Goal: Find specific page/section: Find specific page/section

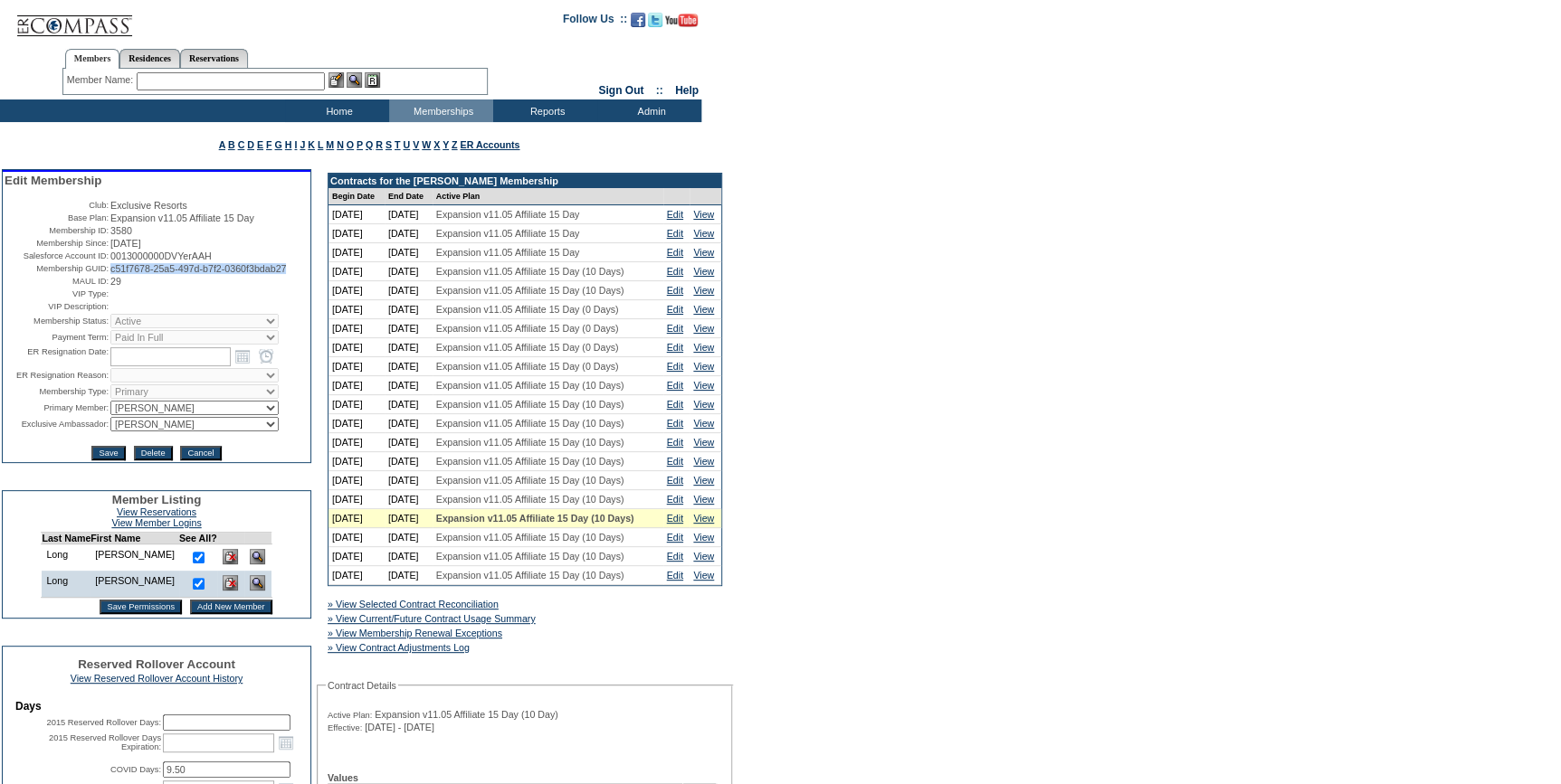
drag, startPoint x: 181, startPoint y: 284, endPoint x: 105, endPoint y: 276, distance: 76.4
click at [110, 274] on td "c51f7678-25a5-497d-b7f2-0360f3bdab27" at bounding box center [209, 268] width 198 height 11
copy span "c51f7678-25a5-497d-b7f2-0360f3bdab27"
click at [286, 78] on input "text" at bounding box center [231, 81] width 189 height 18
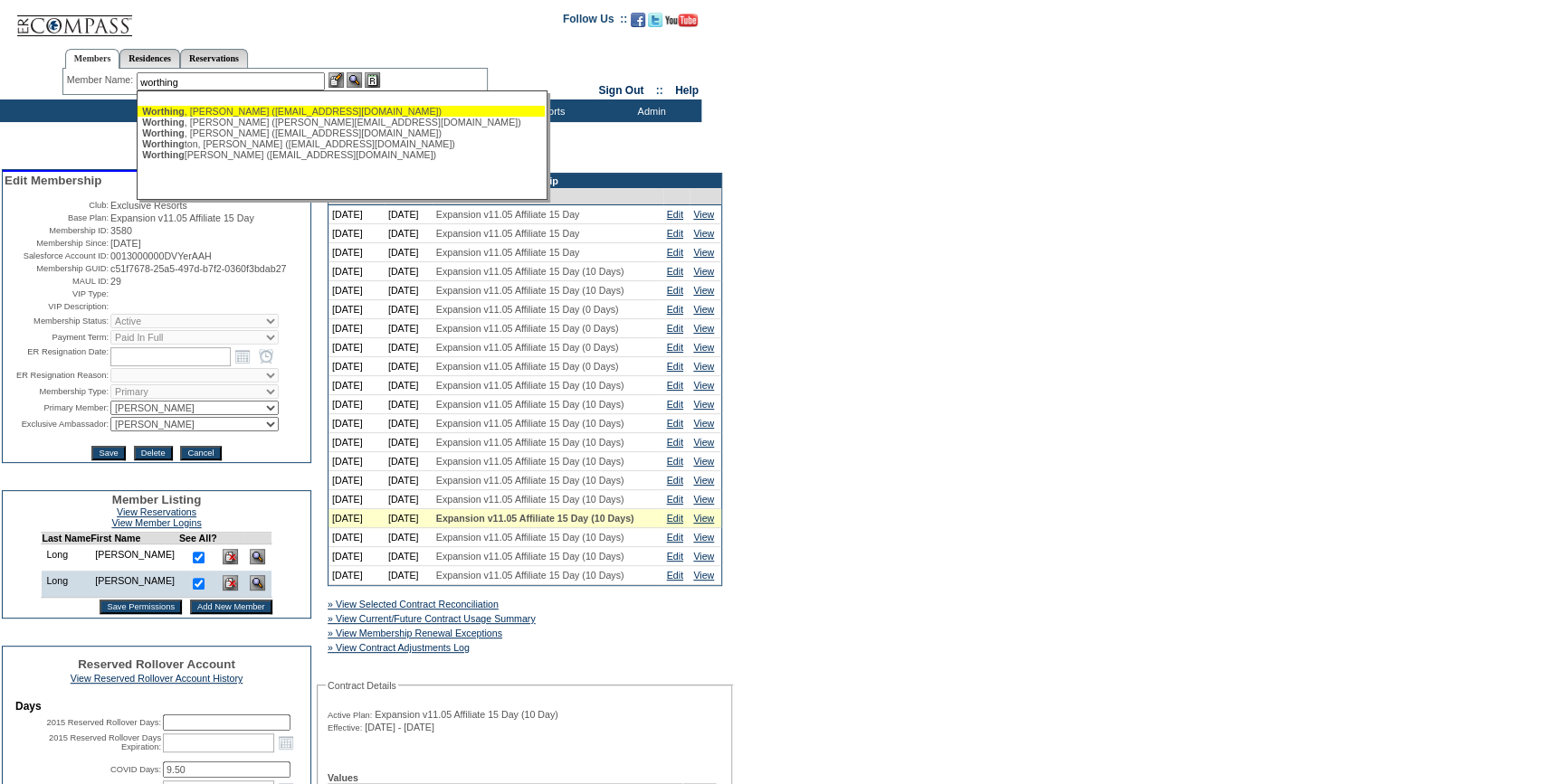
drag, startPoint x: 212, startPoint y: 78, endPoint x: 74, endPoint y: 91, distance: 138.6
click at [74, 91] on div "Member Name: worthing [PERSON_NAME] ([EMAIL_ADDRESS][DOMAIN_NAME]) [PERSON_NAME…" at bounding box center [275, 81] width 425 height 26
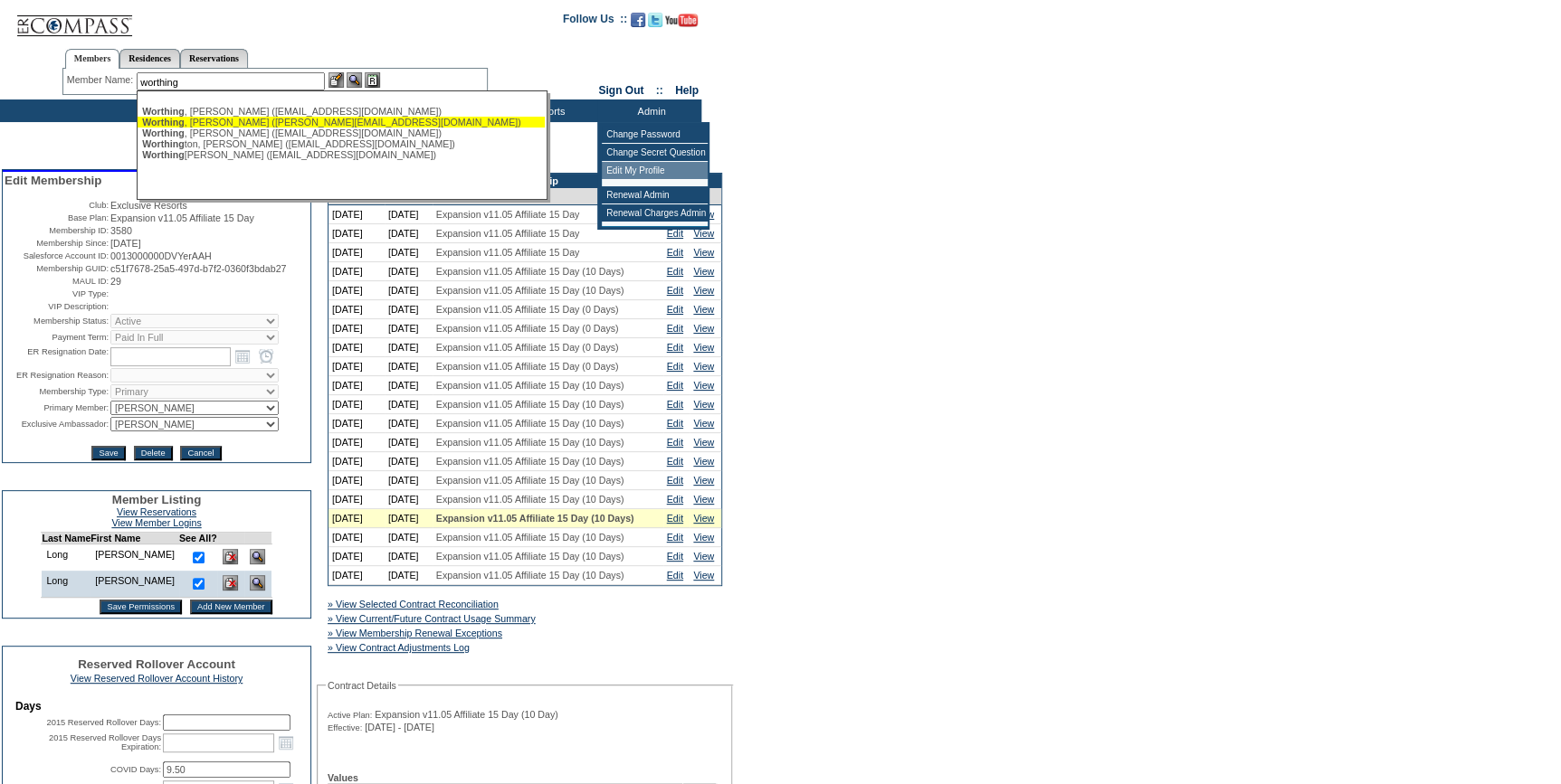
type input "worthing"
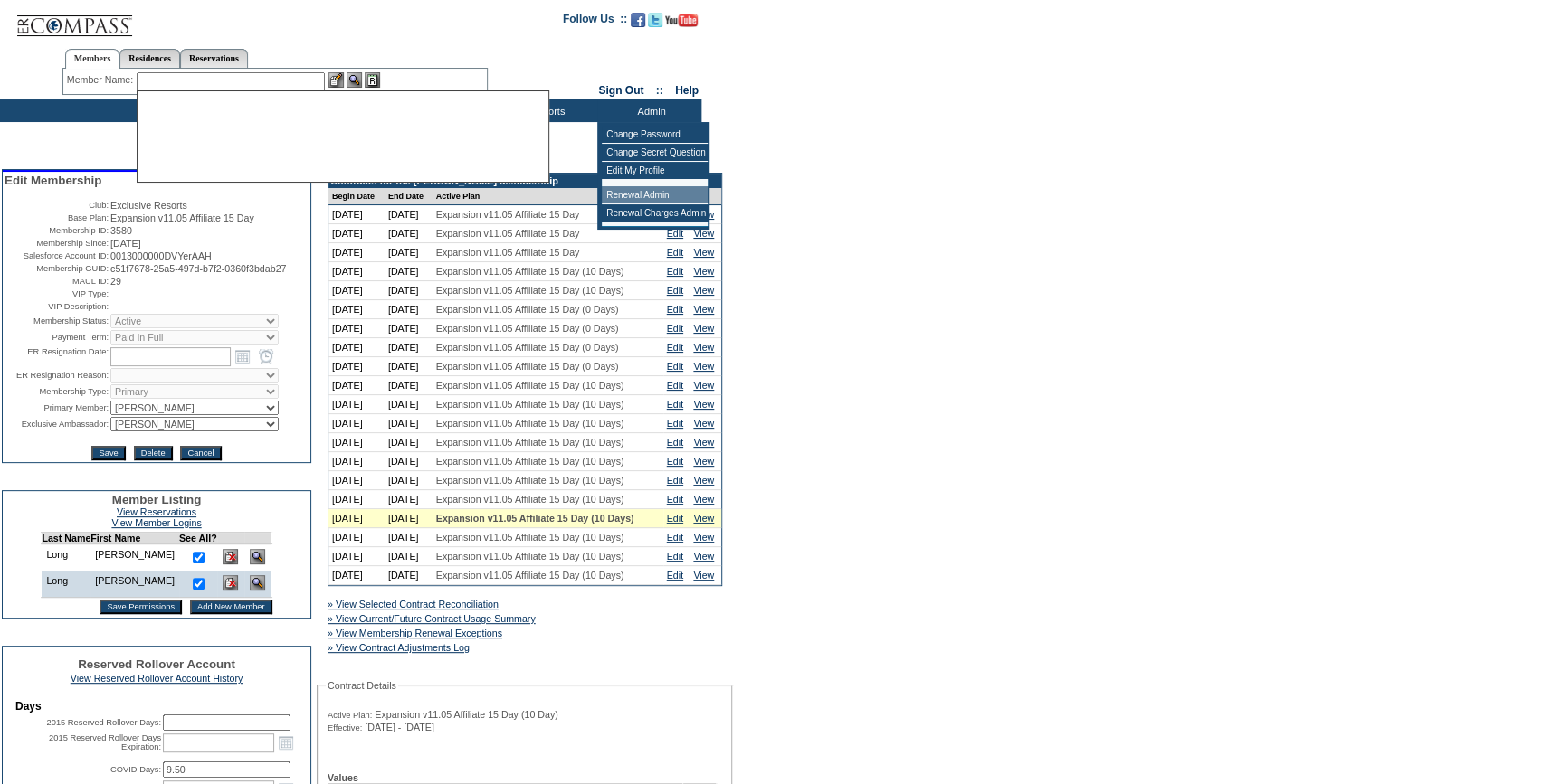
click at [648, 188] on td "Renewal Admin" at bounding box center [655, 195] width 106 height 18
